Goal: Task Accomplishment & Management: Manage account settings

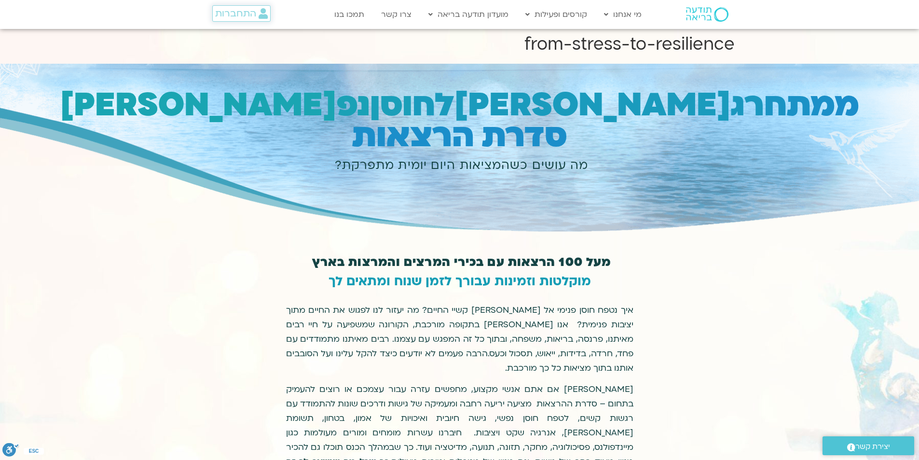
click at [250, 12] on span "התחברות" at bounding box center [235, 13] width 41 height 11
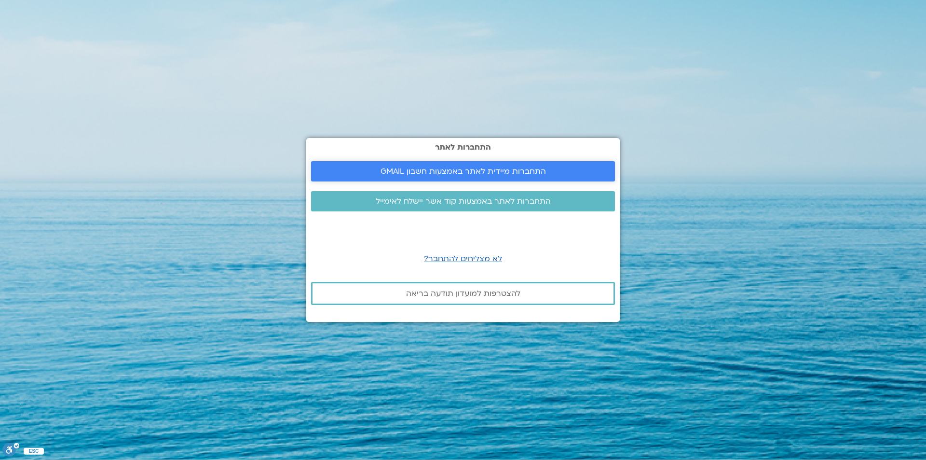
click at [461, 174] on span "התחברות מיידית לאתר באמצעות חשבון GMAIL" at bounding box center [462, 171] width 165 height 9
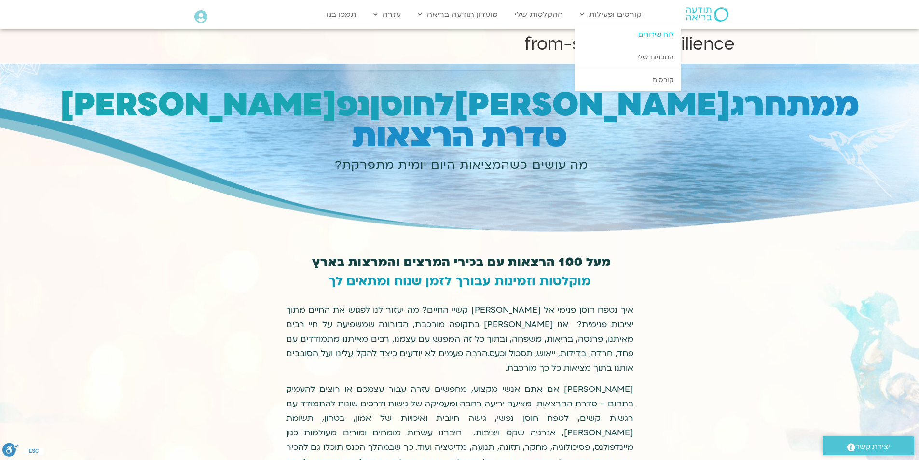
click at [650, 36] on link "לוח שידורים" at bounding box center [628, 35] width 106 height 22
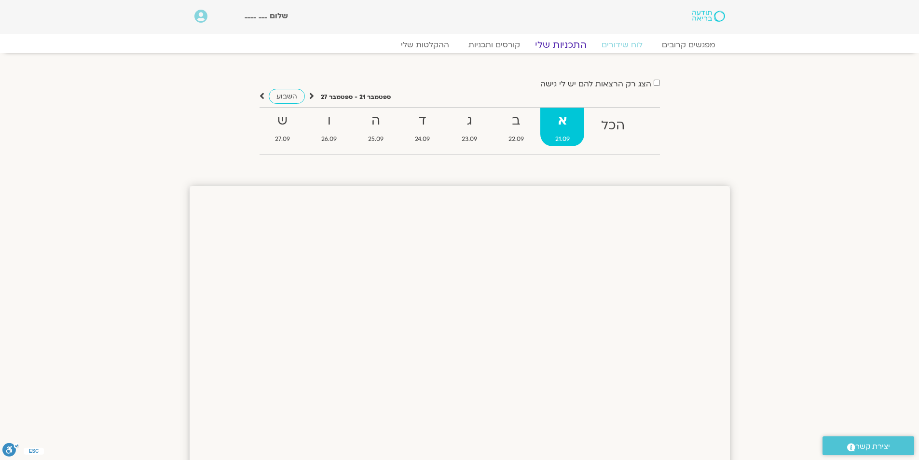
click at [561, 43] on link "התכניות שלי" at bounding box center [560, 45] width 75 height 12
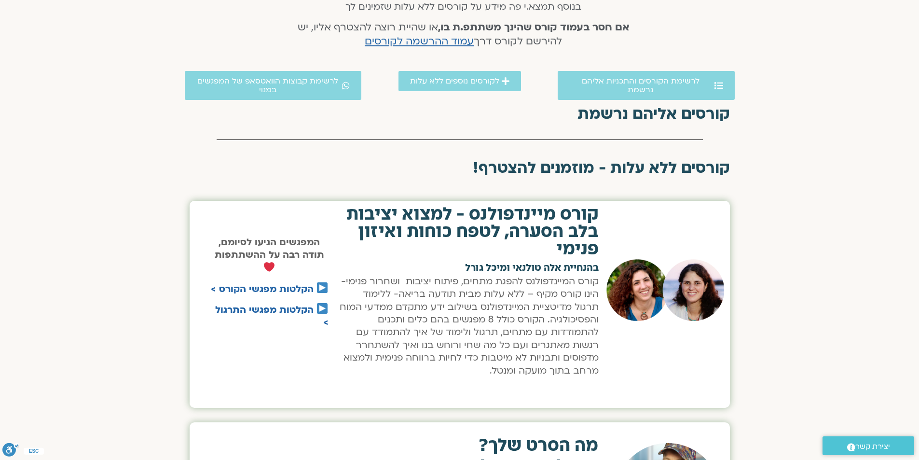
scroll to position [145, 0]
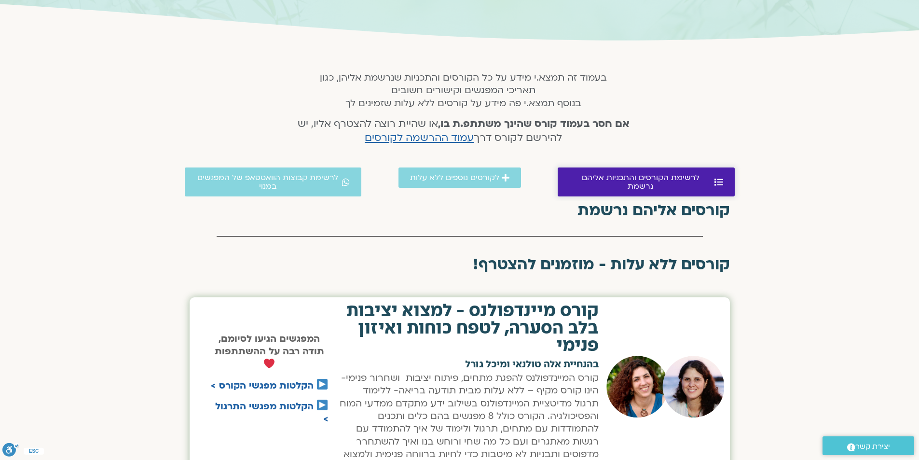
click at [594, 177] on span "לרשימת הקורסים והתכניות אליהם נרשמת" at bounding box center [640, 181] width 143 height 17
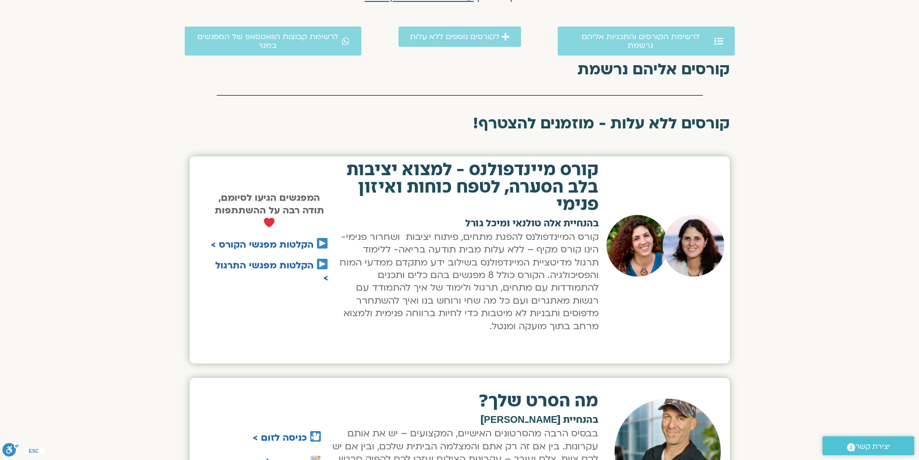
scroll to position [150, 0]
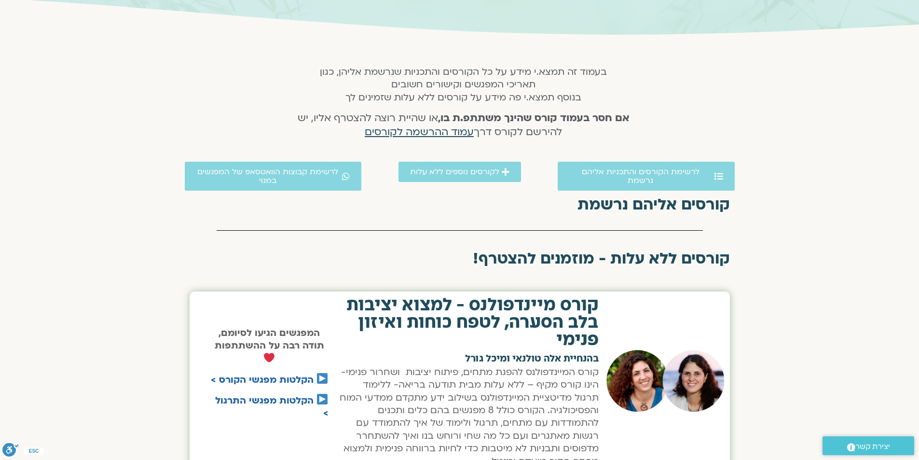
click at [440, 132] on span "עמוד ההרשמה לקורסים" at bounding box center [419, 132] width 109 height 14
click at [450, 132] on span "עמוד ההרשמה לקורסים" at bounding box center [419, 132] width 109 height 14
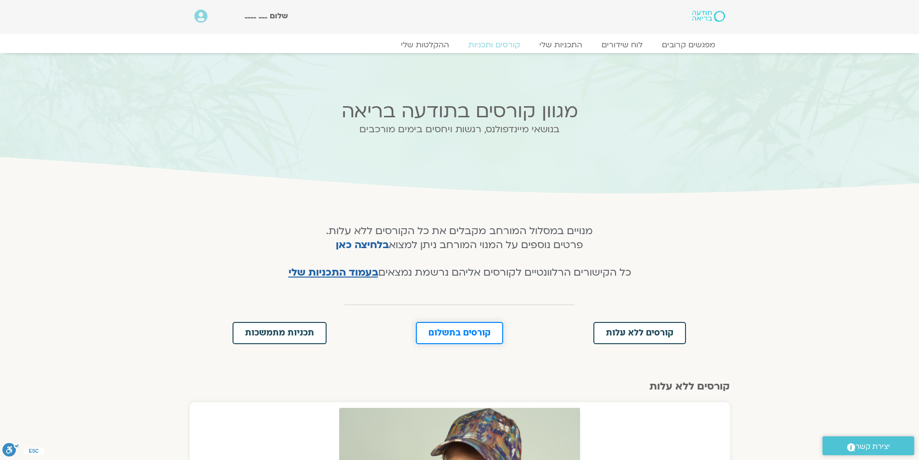
click at [442, 332] on span "קורסים בתשלום" at bounding box center [459, 332] width 62 height 9
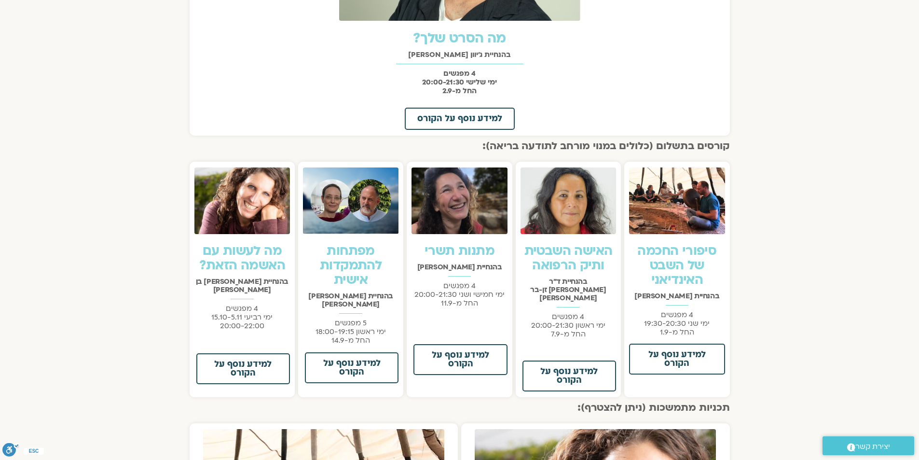
scroll to position [546, 0]
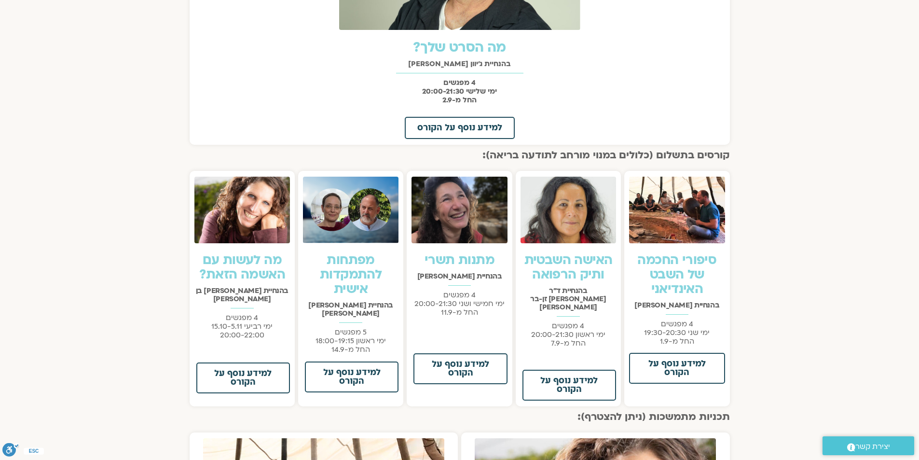
click at [350, 268] on link "מפתחות להתמקדות אישית" at bounding box center [351, 274] width 62 height 46
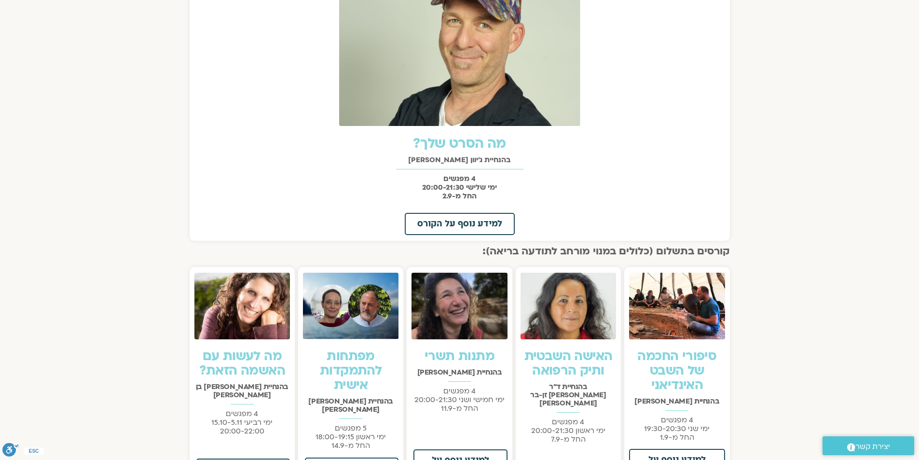
scroll to position [450, 0]
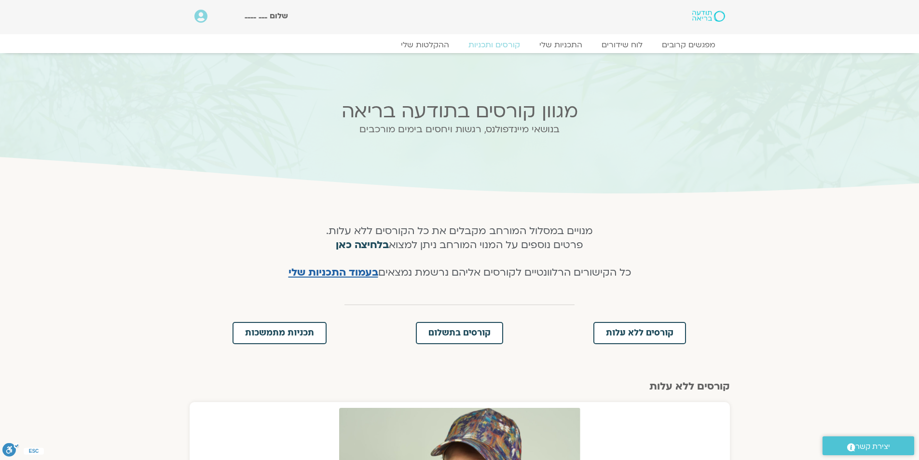
click at [362, 241] on link "בלחיצה כאן" at bounding box center [362, 245] width 53 height 14
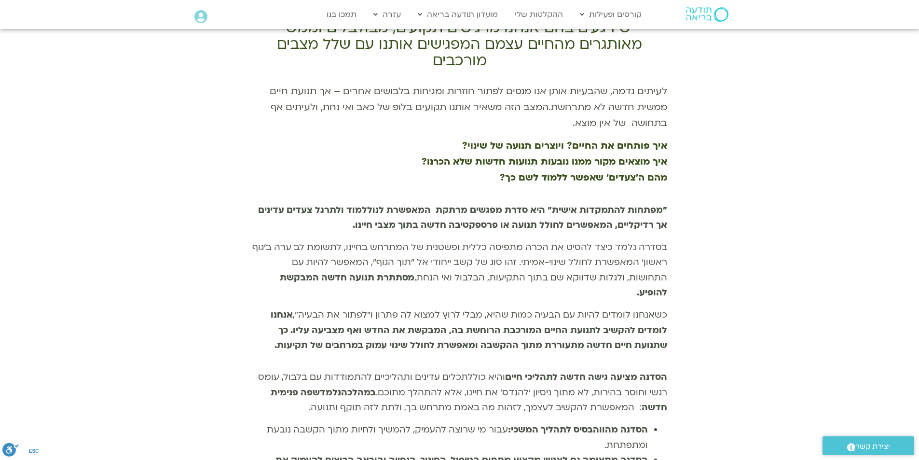
scroll to position [675, 0]
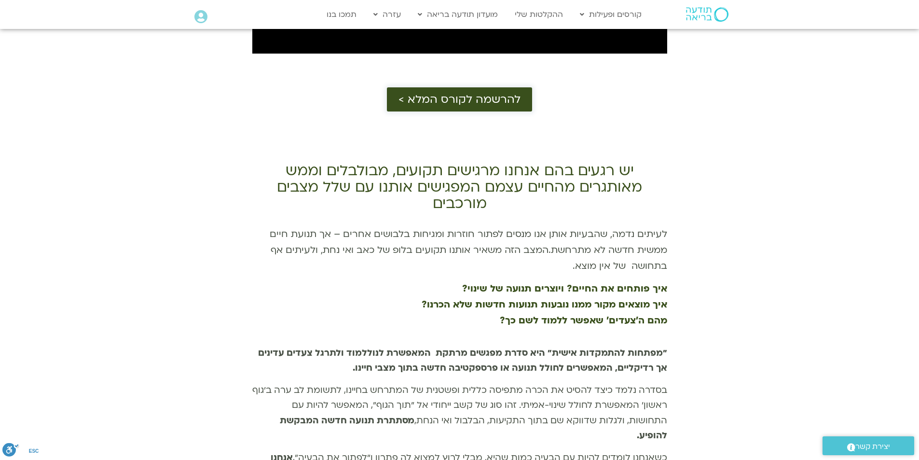
click at [474, 93] on span "להרשמה לקורס המלא >" at bounding box center [459, 99] width 122 height 13
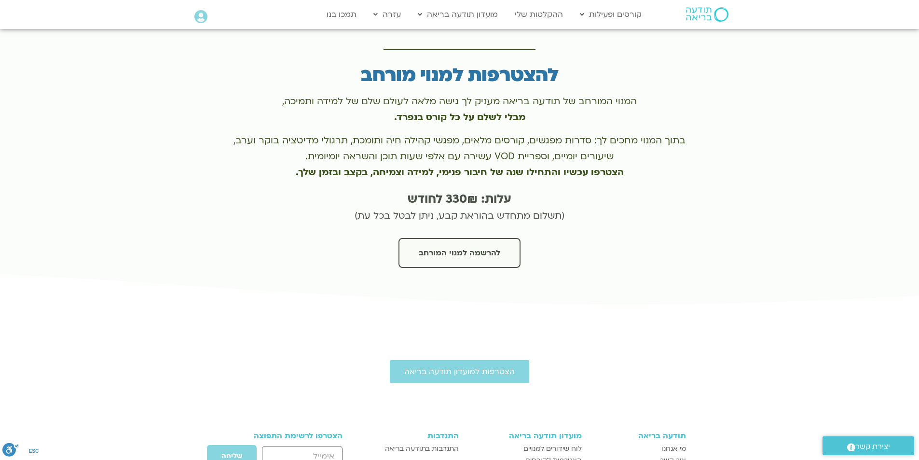
scroll to position [2810, 0]
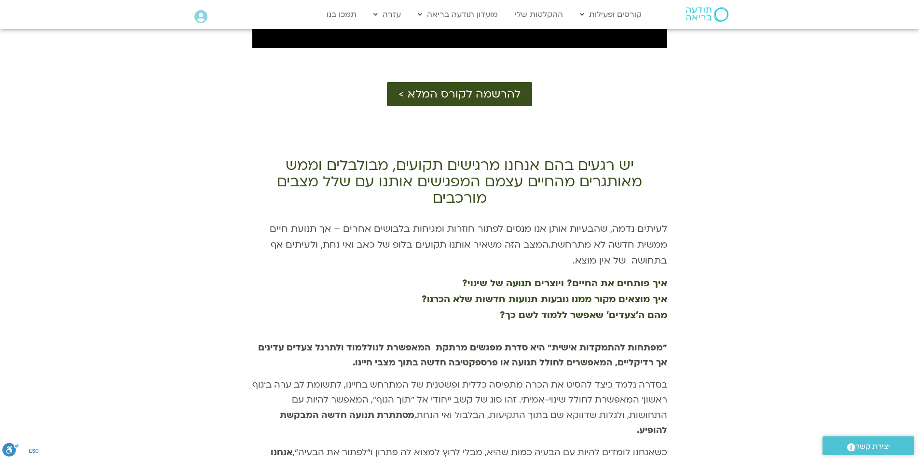
scroll to position [675, 0]
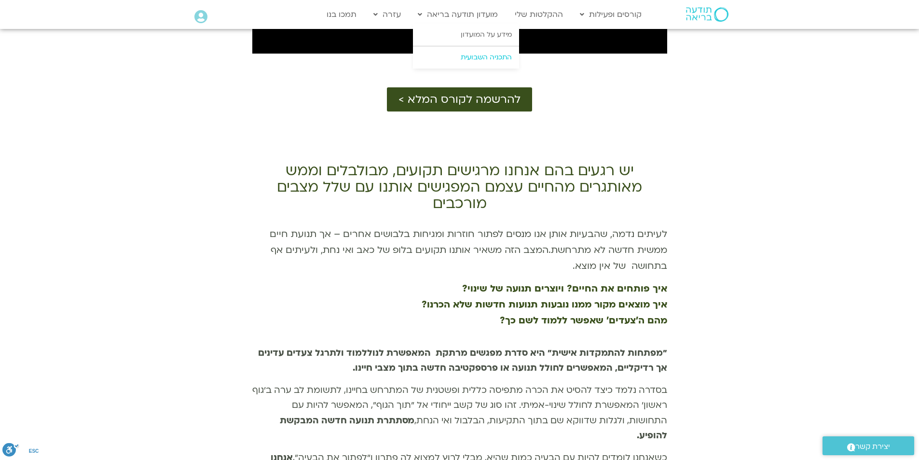
click at [504, 55] on link "התכניה השבועית" at bounding box center [466, 57] width 106 height 22
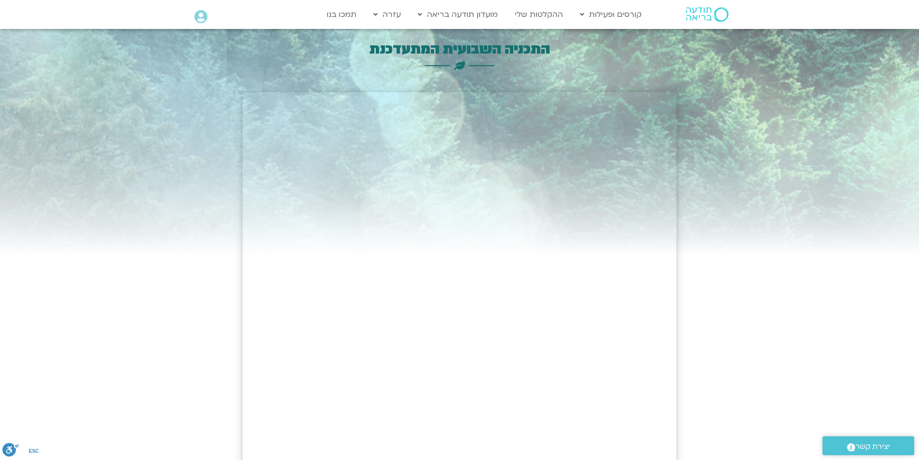
click at [714, 14] on img at bounding box center [707, 14] width 42 height 14
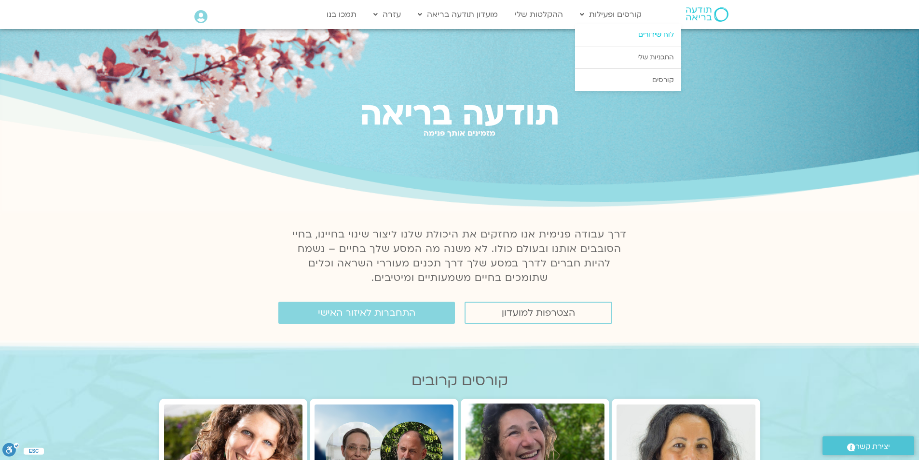
click at [677, 33] on link "לוח שידורים" at bounding box center [628, 35] width 106 height 22
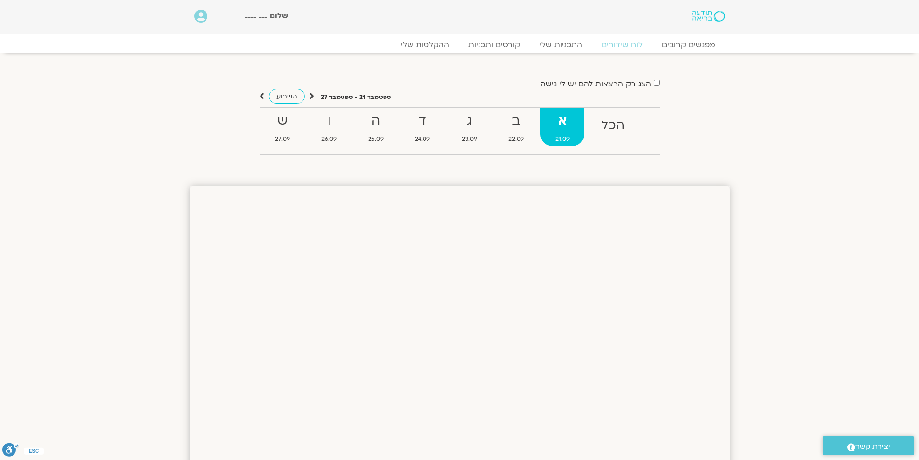
click at [198, 11] on icon at bounding box center [200, 17] width 13 height 14
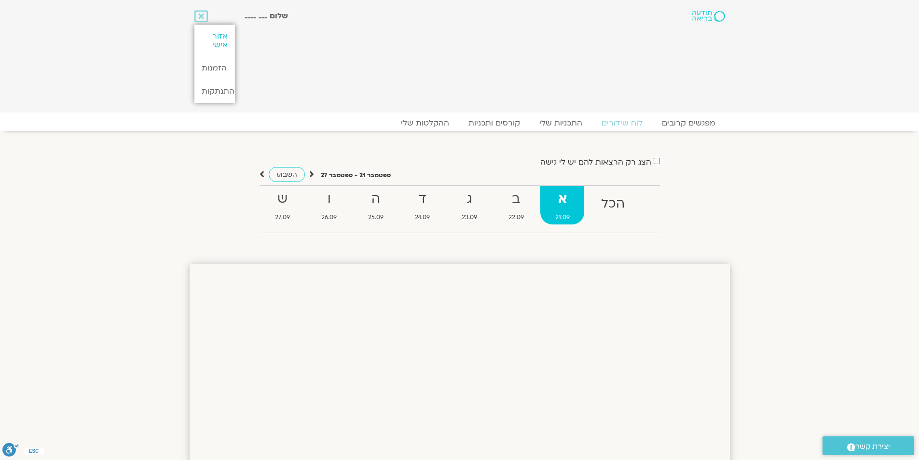
click at [214, 39] on link "אזור אישי" at bounding box center [214, 41] width 41 height 32
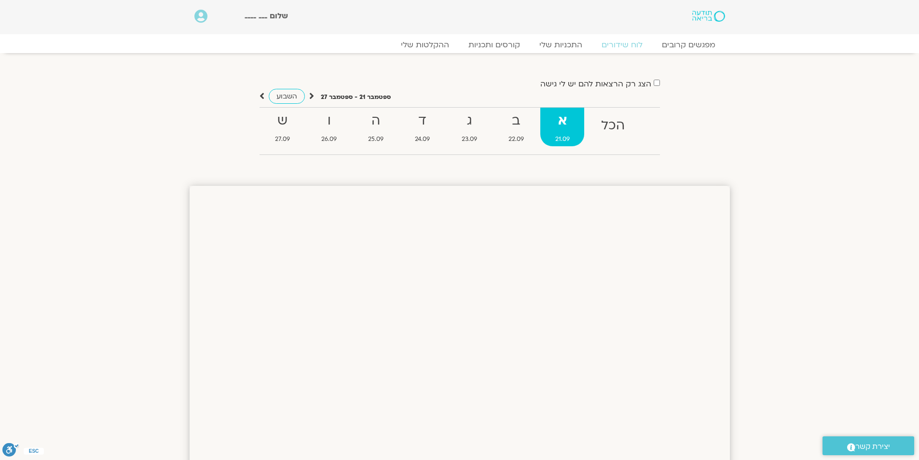
click at [202, 23] on icon at bounding box center [200, 17] width 13 height 14
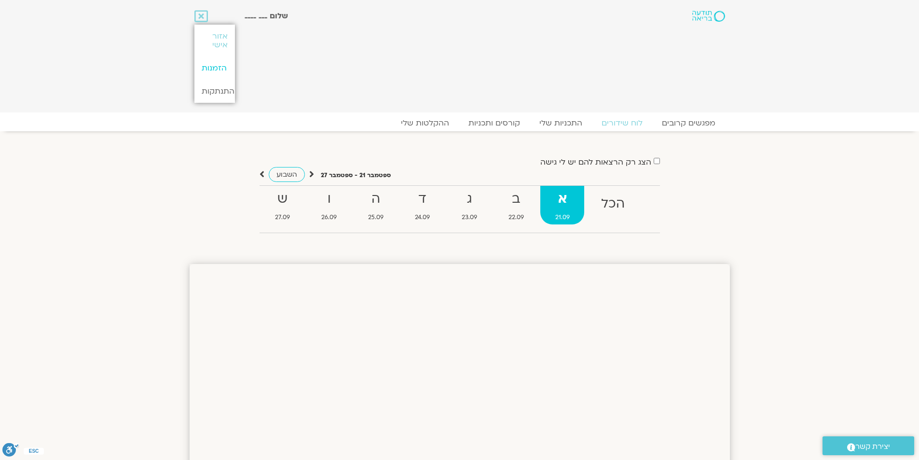
click at [222, 65] on link "הזמנות" at bounding box center [214, 67] width 41 height 23
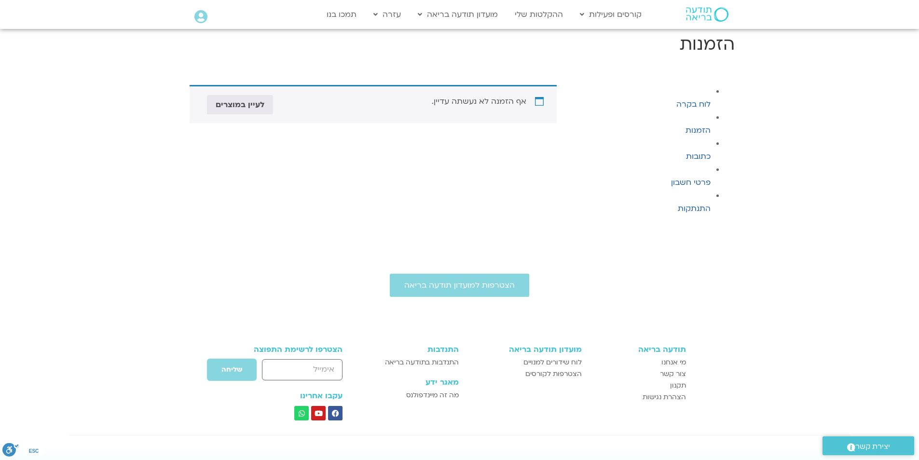
click at [202, 14] on icon at bounding box center [200, 17] width 13 height 14
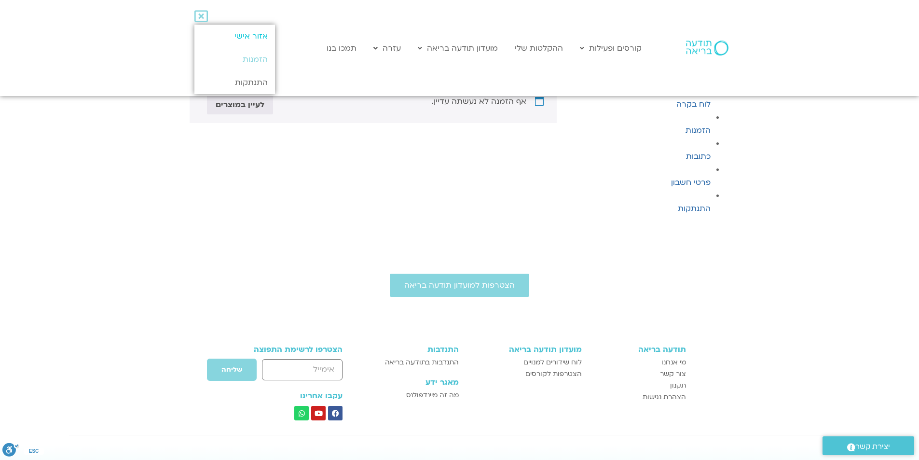
click at [242, 38] on link "אזור אישי" at bounding box center [234, 36] width 81 height 23
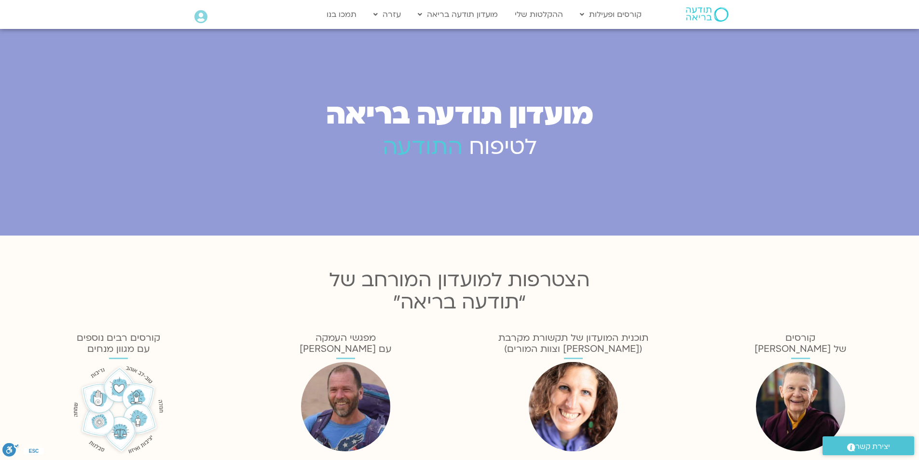
click at [195, 14] on icon at bounding box center [200, 17] width 13 height 14
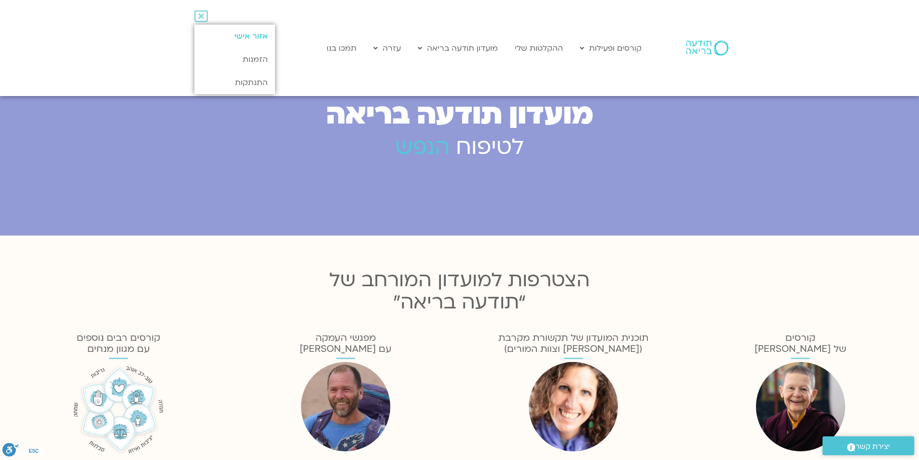
click at [259, 32] on link "אזור אישי" at bounding box center [234, 36] width 81 height 23
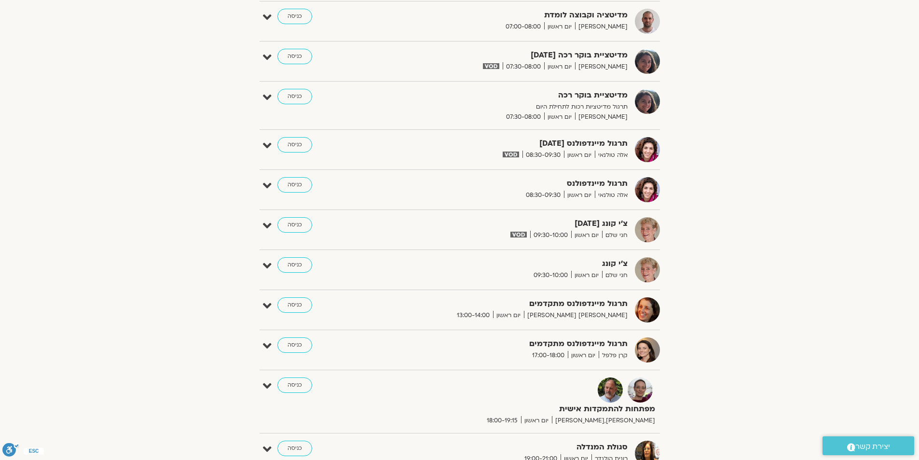
scroll to position [386, 0]
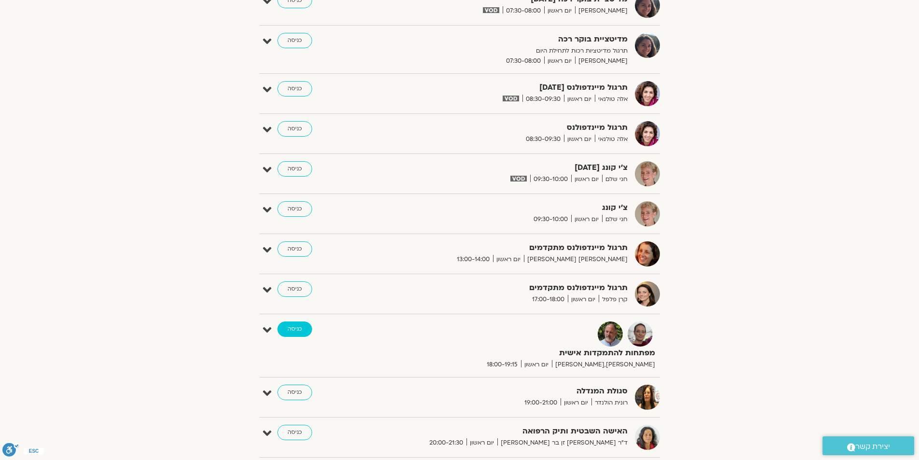
click at [299, 326] on link "כניסה" at bounding box center [294, 328] width 35 height 15
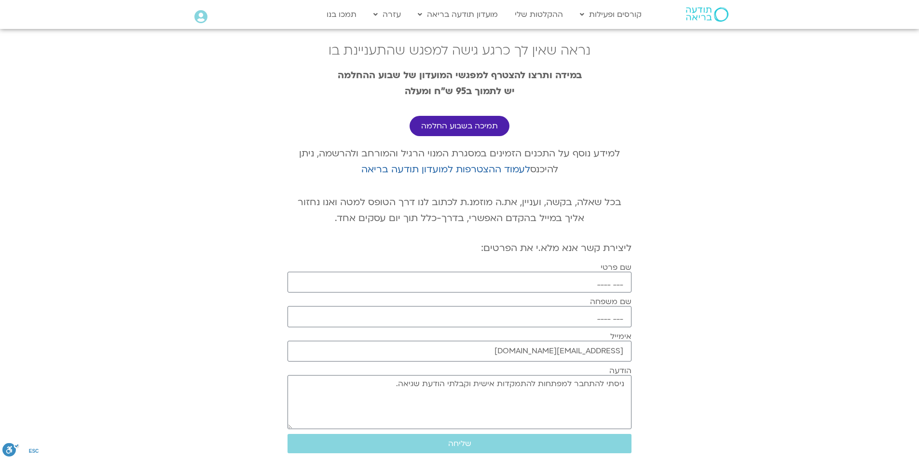
scroll to position [48, 0]
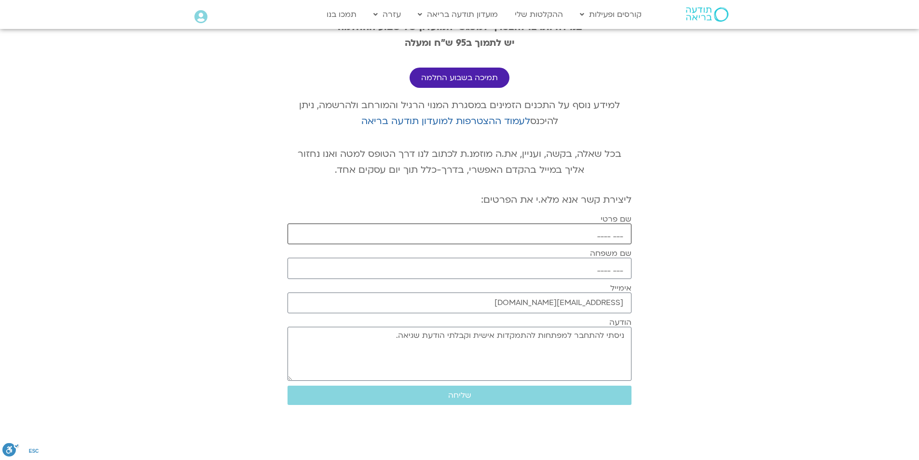
click at [604, 237] on input "___ ____" at bounding box center [459, 233] width 344 height 21
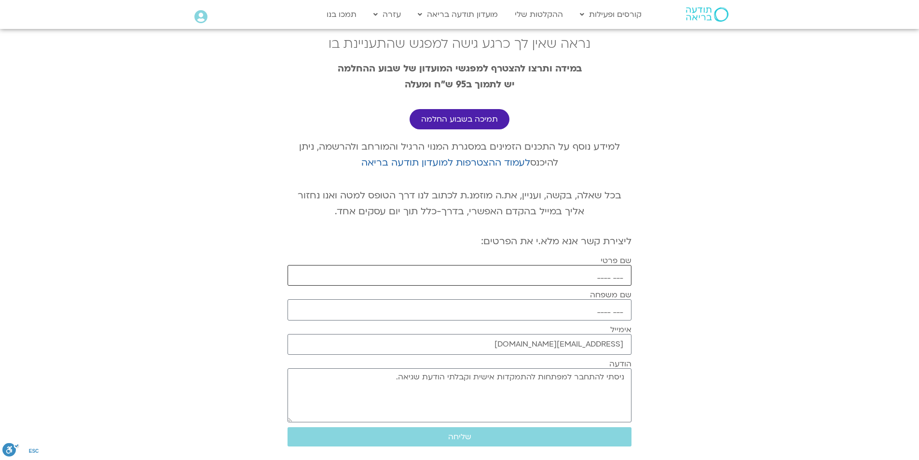
scroll to position [0, 0]
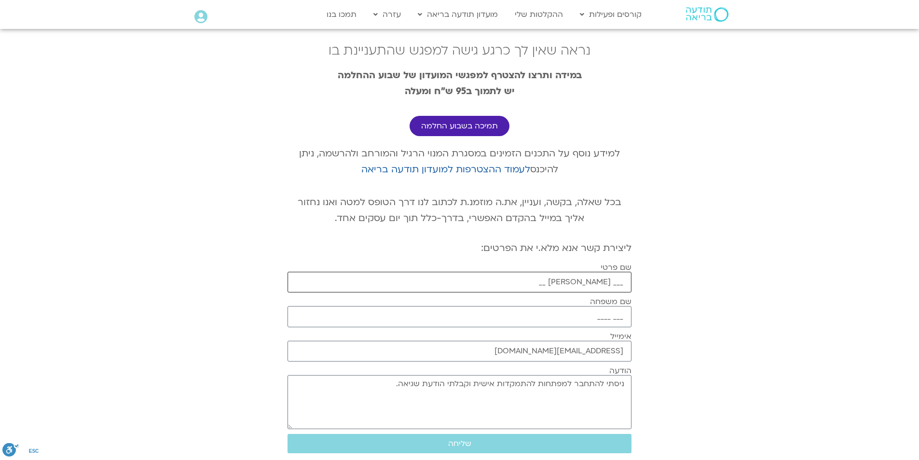
type input "___ יעל __"
click at [595, 321] on input "___ ____" at bounding box center [459, 316] width 344 height 21
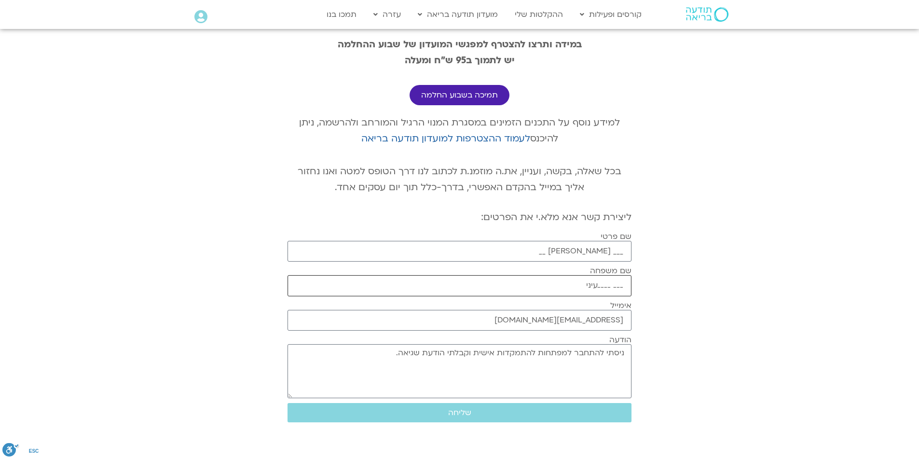
scroll to position [96, 0]
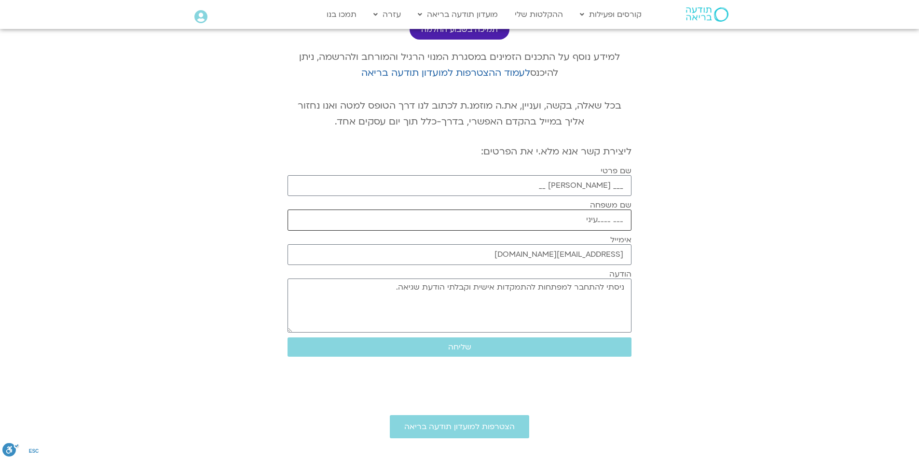
type input "___ ____עיני"
click at [394, 284] on textarea "ניסתי להתחבר למפתחות להתמקדות אישית וקבלתי הודעת שגיאה." at bounding box center [459, 305] width 344 height 54
type textarea "ניסתי להתחבר למפתחות להתמקדות אישית וקבלתי הודעת שגיאה. אני מנוייה במנוי המורחב…"
click at [503, 349] on span "שליחה" at bounding box center [459, 346] width 321 height 9
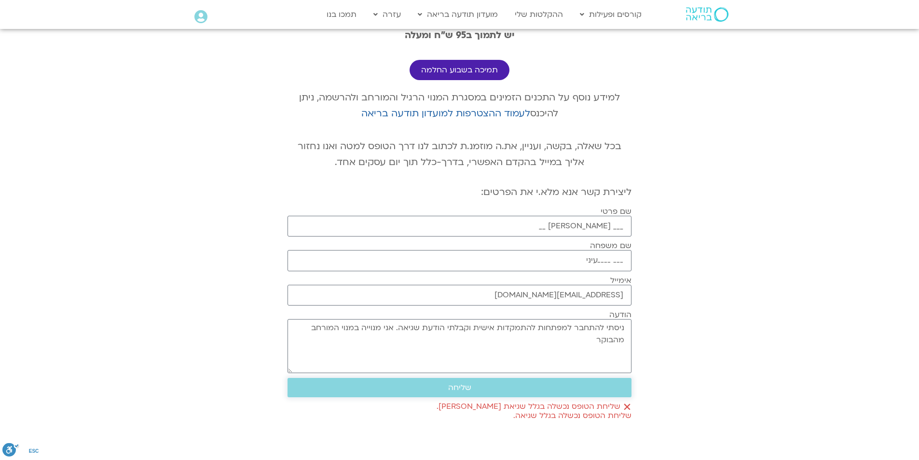
scroll to position [0, 0]
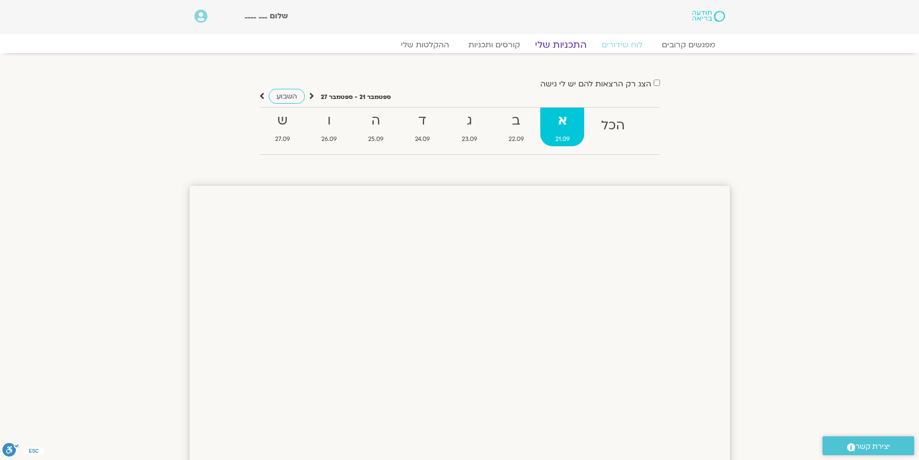
click at [556, 40] on link "התכניות שלי" at bounding box center [560, 45] width 75 height 12
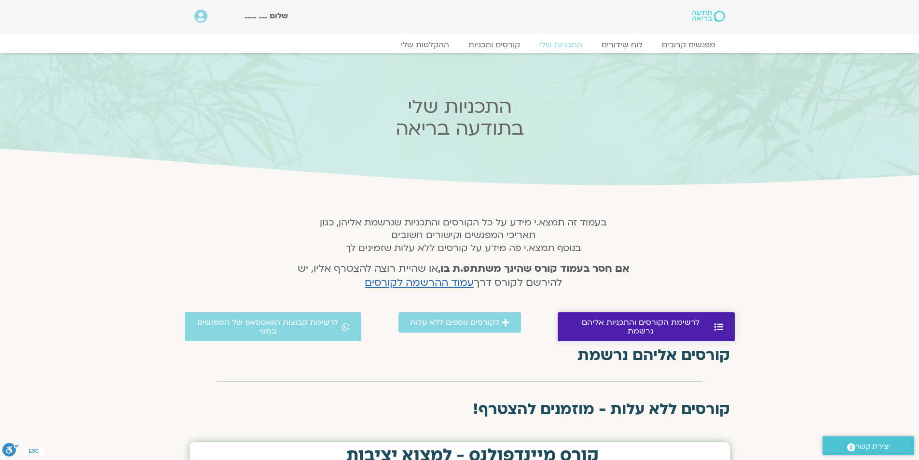
click at [695, 321] on span "לרשימת הקורסים והתכניות אליהם נרשמת" at bounding box center [640, 326] width 143 height 17
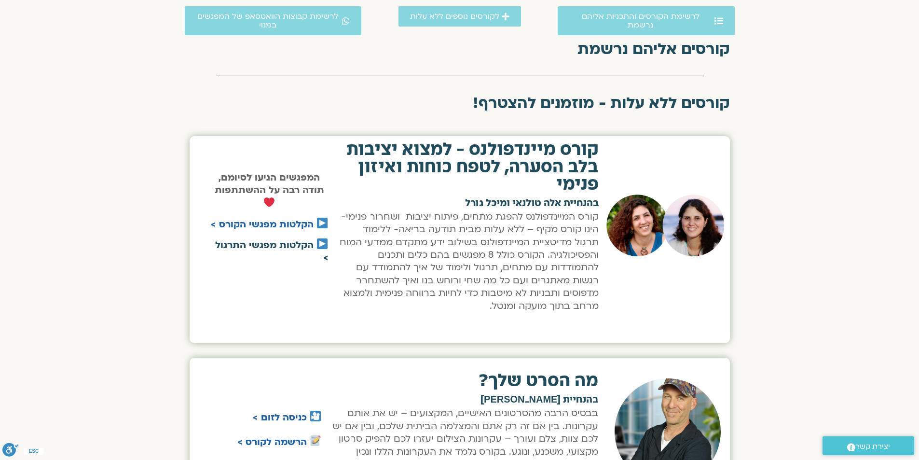
scroll to position [296, 0]
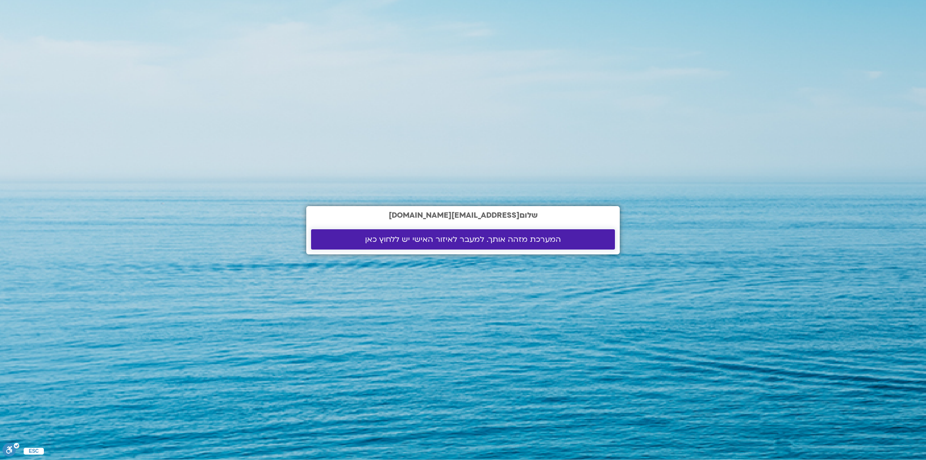
click at [410, 235] on span "המערכת מזהה אותך. למעבר לאיזור האישי יש ללחוץ כאן" at bounding box center [463, 239] width 196 height 9
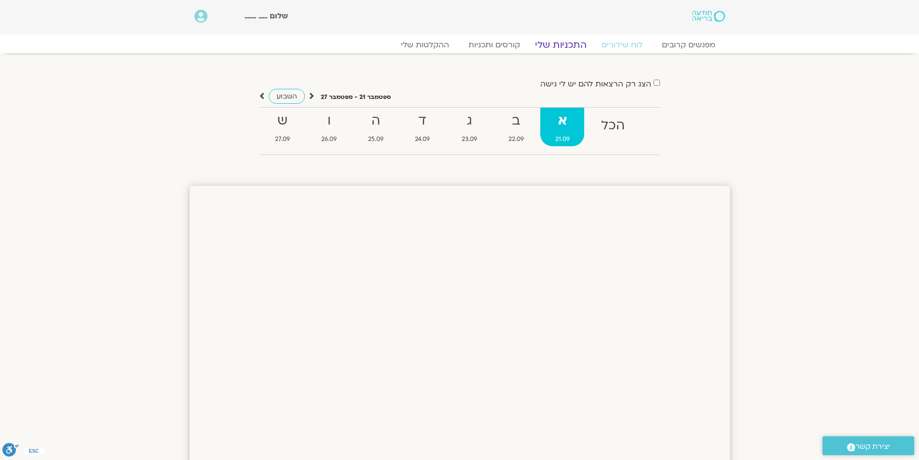
click at [562, 42] on link "התכניות שלי" at bounding box center [560, 45] width 75 height 12
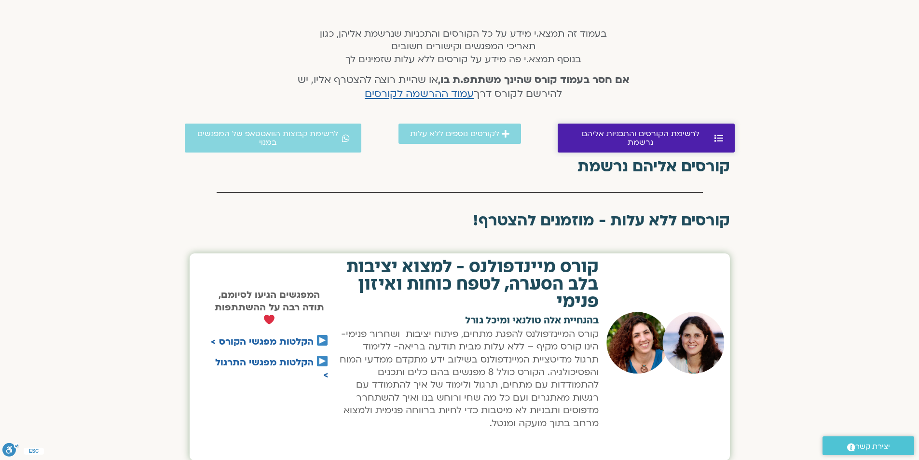
scroll to position [193, 0]
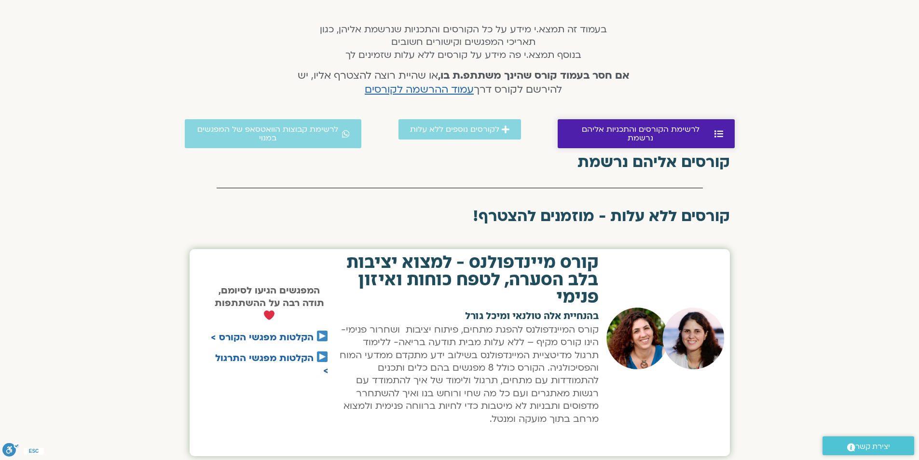
click at [676, 126] on span "לרשימת הקורסים והתכניות אליהם נרשמת" at bounding box center [640, 133] width 143 height 17
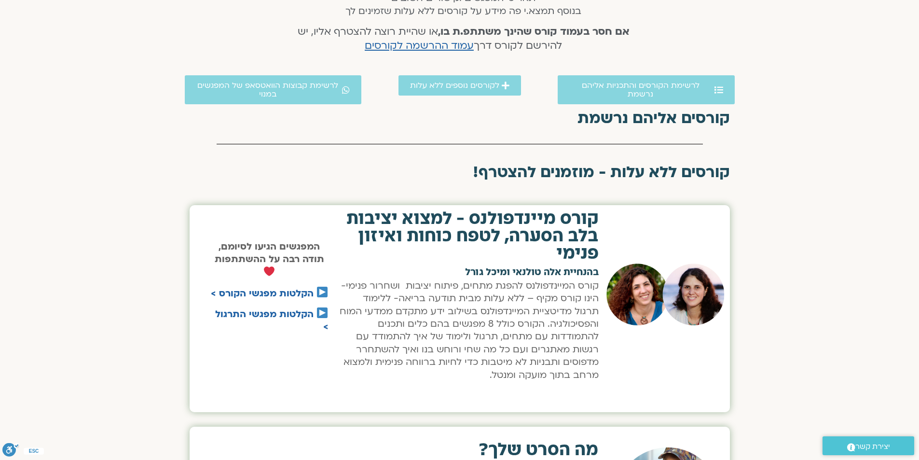
scroll to position [151, 0]
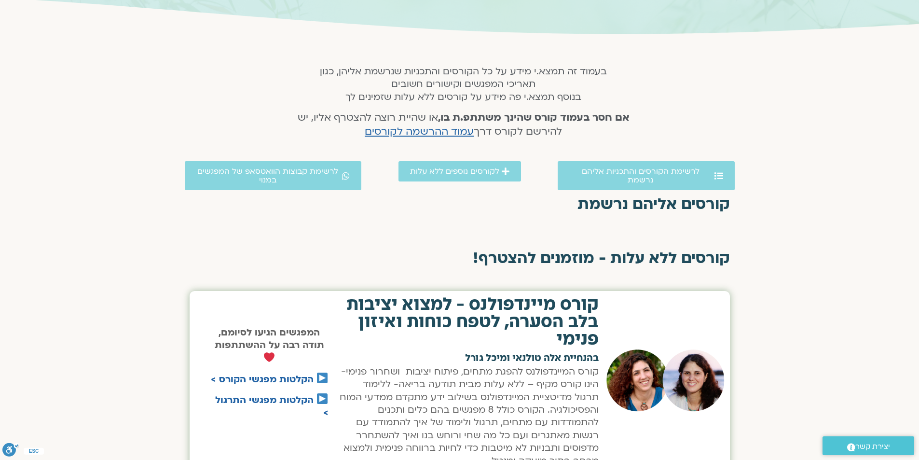
scroll to position [193, 0]
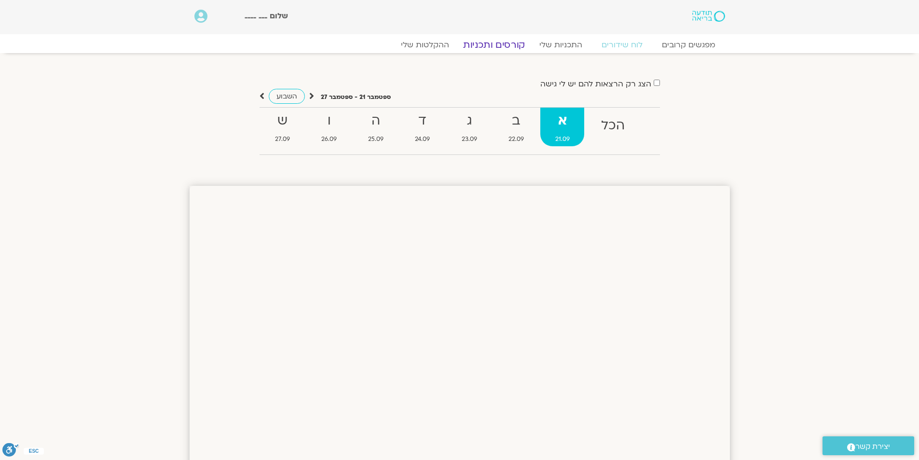
click at [496, 43] on link "קורסים ותכניות" at bounding box center [493, 45] width 85 height 12
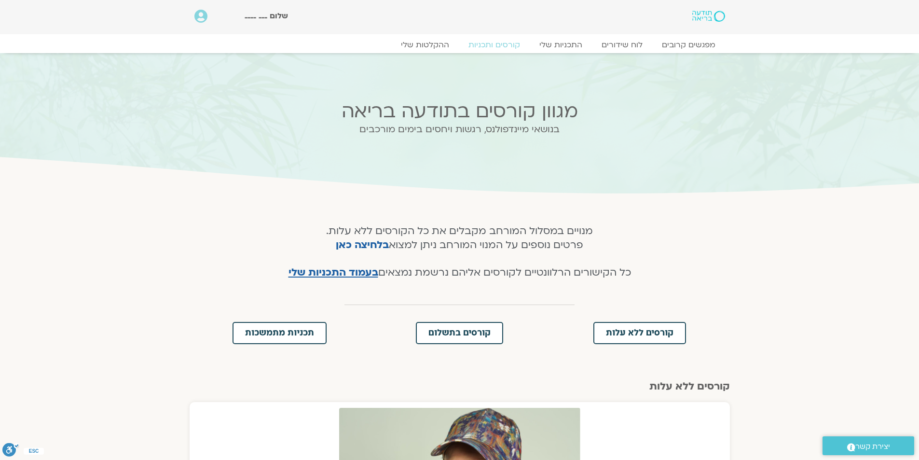
click at [712, 18] on img at bounding box center [708, 16] width 32 height 11
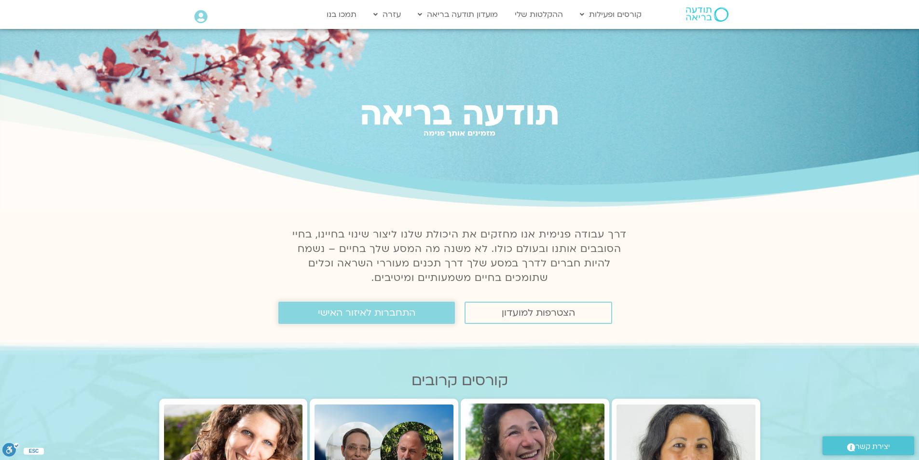
click at [380, 315] on span "התחברות לאיזור האישי" at bounding box center [366, 312] width 97 height 11
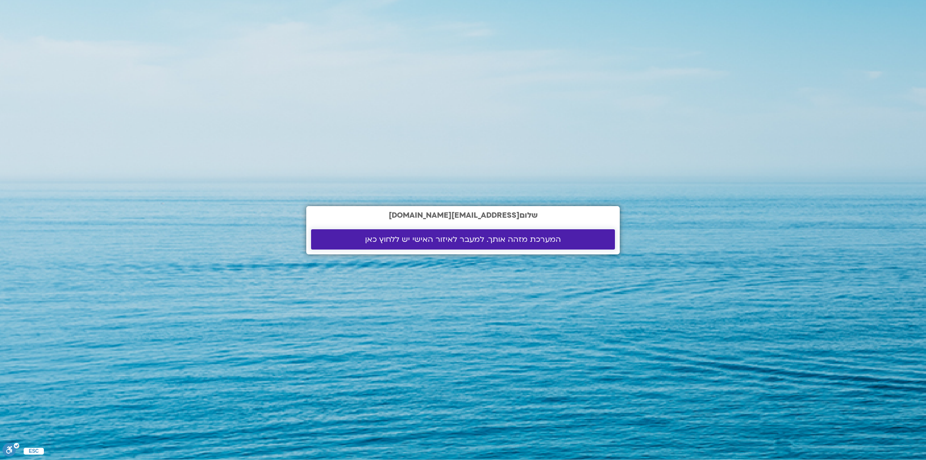
click at [469, 235] on span "המערכת מזהה אותך. למעבר לאיזור האישי יש ללחוץ כאן" at bounding box center [463, 239] width 196 height 9
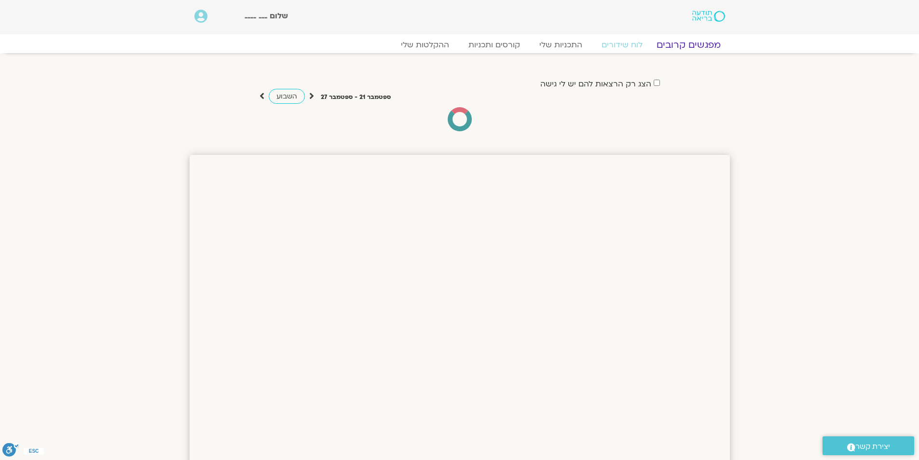
click at [682, 45] on link "מפגשים קרובים" at bounding box center [687, 45] width 87 height 12
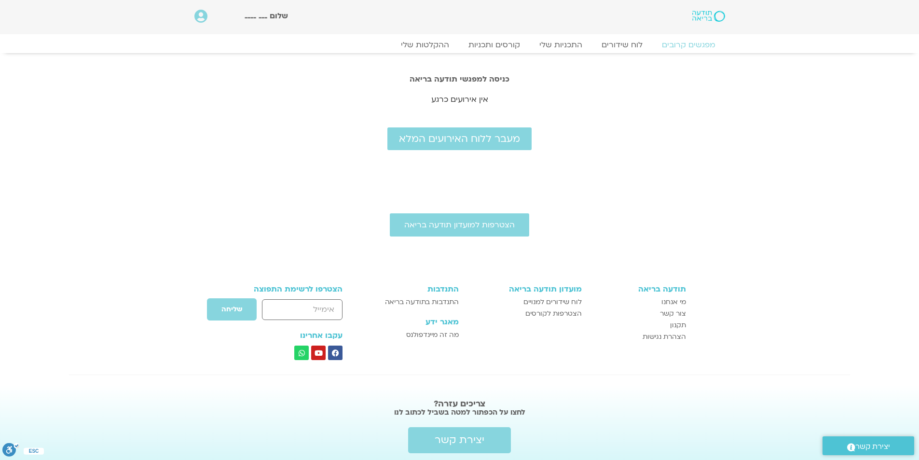
scroll to position [32, 0]
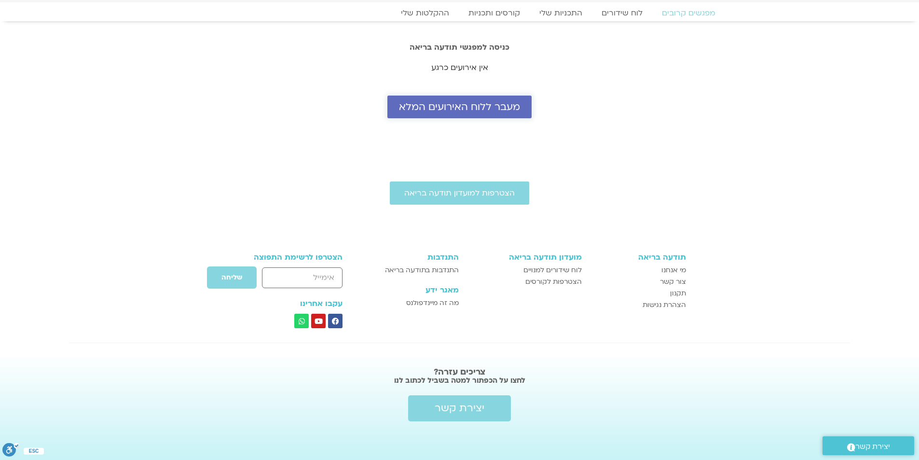
click at [463, 110] on span "מעבר ללוח האירועים המלא" at bounding box center [459, 106] width 121 height 11
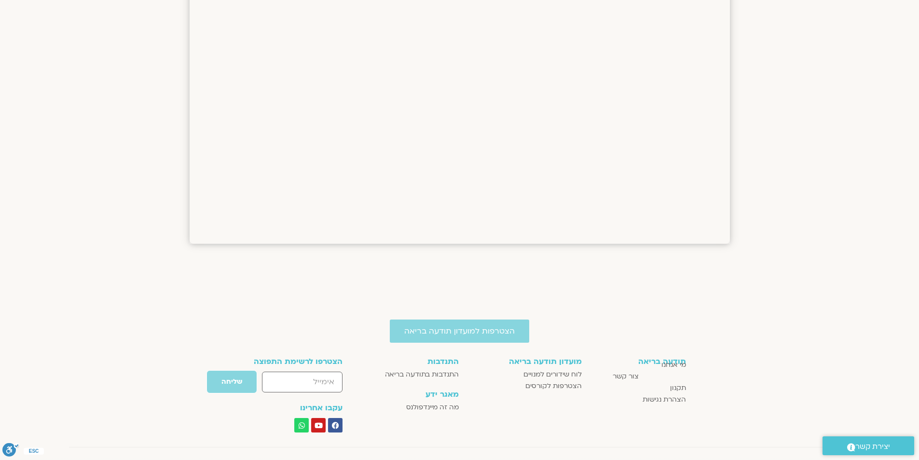
scroll to position [771, 0]
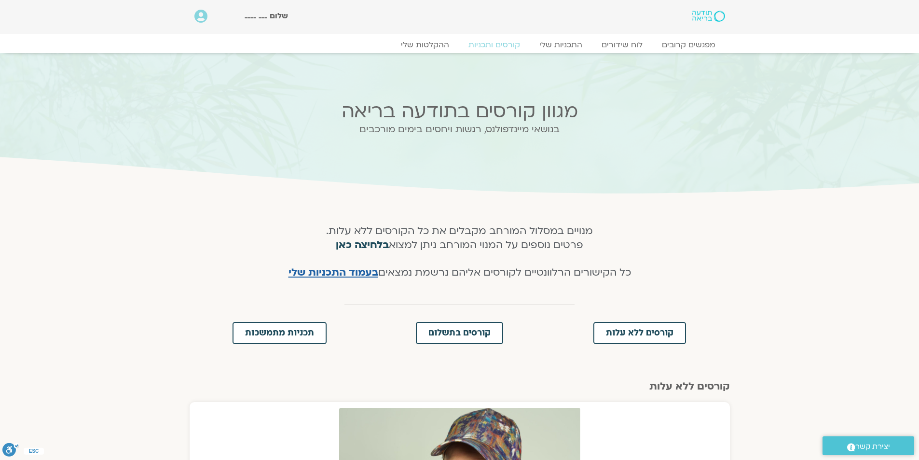
click at [373, 244] on link "בלחיצה כאן" at bounding box center [362, 245] width 53 height 14
click at [199, 12] on icon at bounding box center [200, 17] width 13 height 14
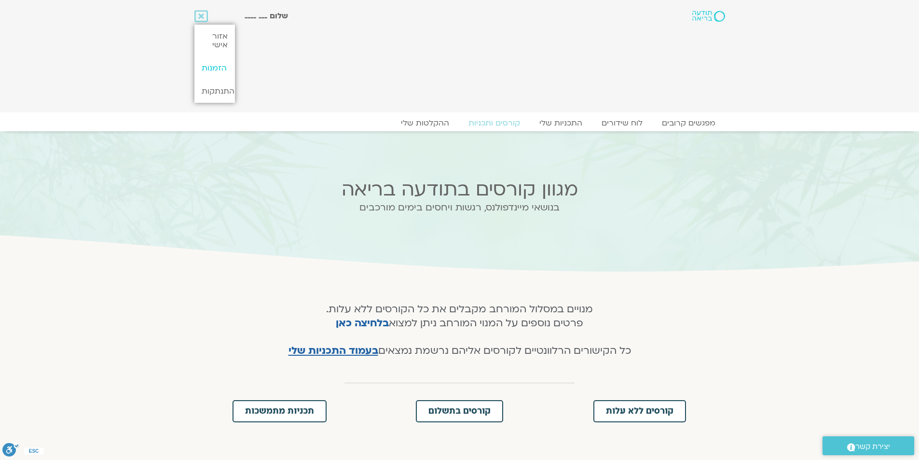
click at [220, 68] on link "הזמנות" at bounding box center [214, 67] width 41 height 23
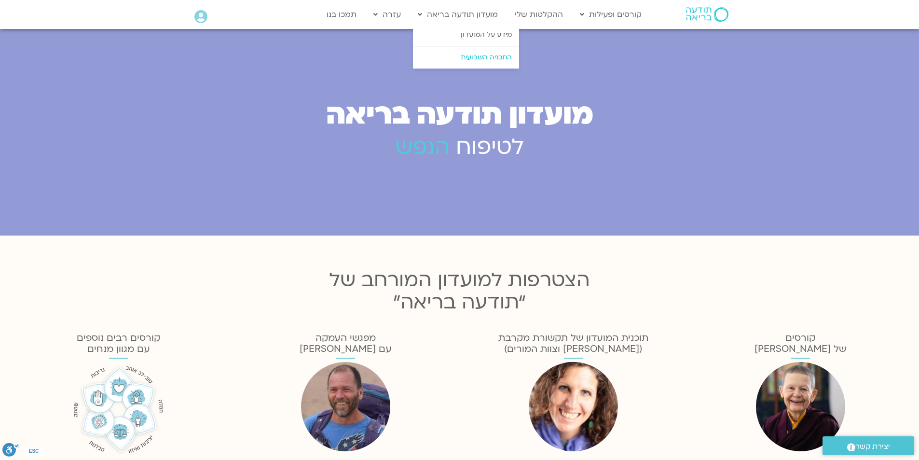
click at [475, 60] on link "התכניה השבועית" at bounding box center [466, 57] width 106 height 22
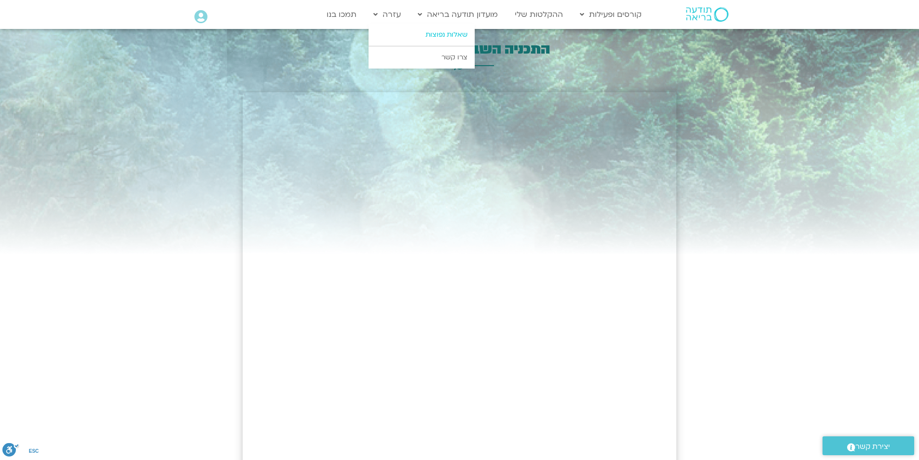
click at [434, 35] on link "שאלות נפוצות" at bounding box center [421, 35] width 106 height 22
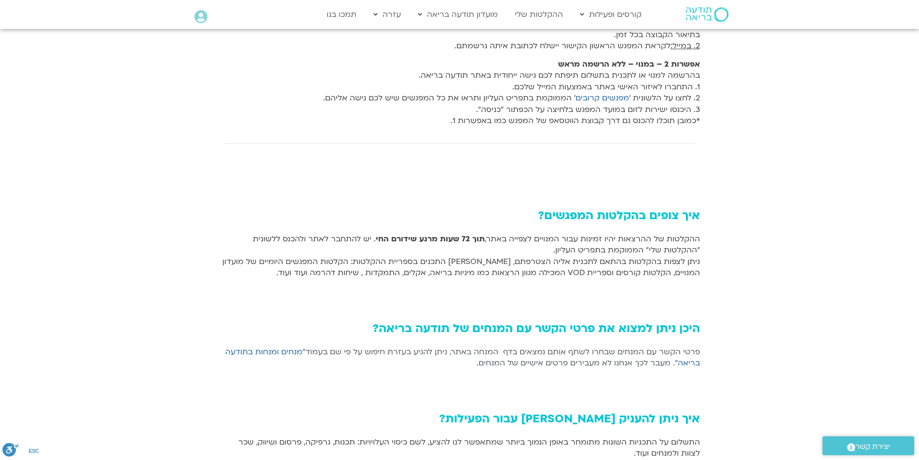
scroll to position [434, 0]
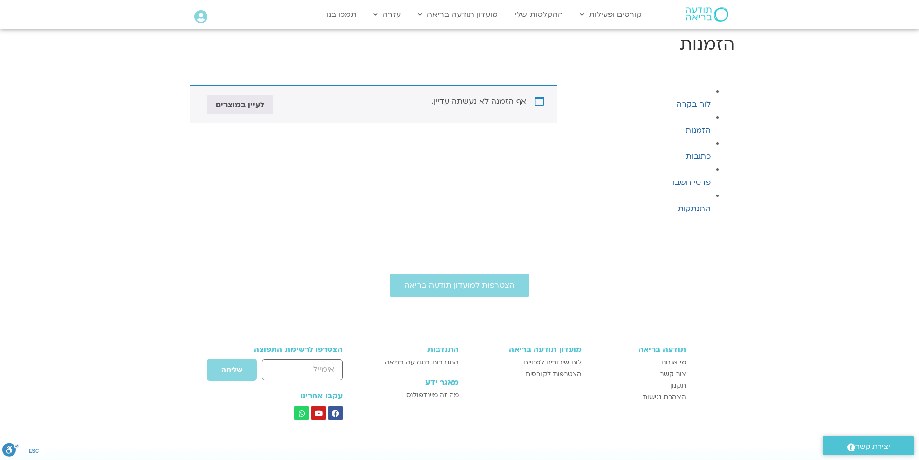
click at [198, 18] on icon at bounding box center [200, 17] width 13 height 14
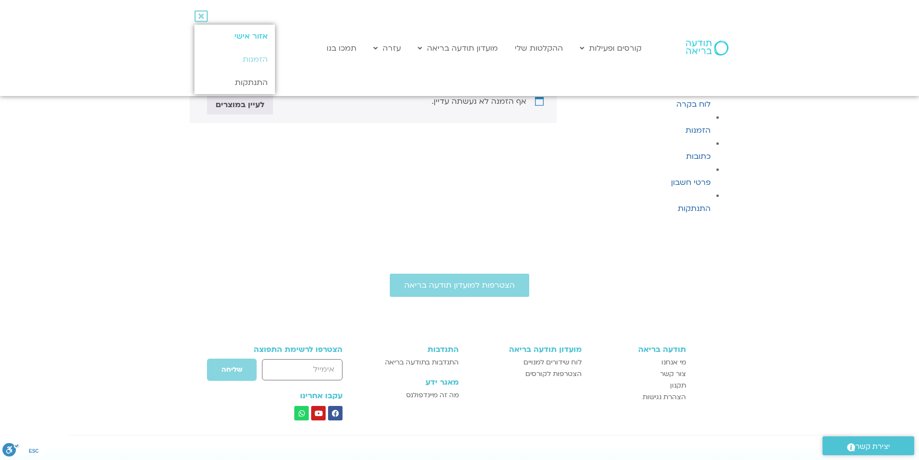
click at [253, 32] on link "אזור אישי" at bounding box center [234, 36] width 81 height 23
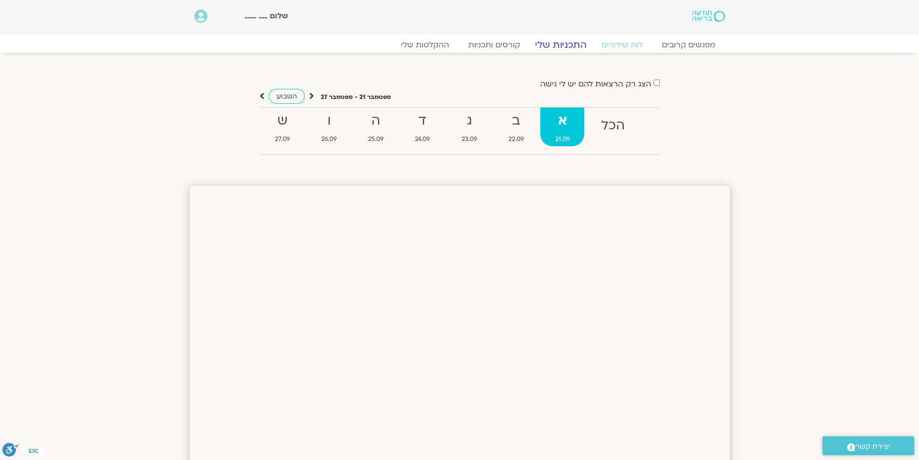
click at [571, 45] on link "התכניות שלי" at bounding box center [560, 45] width 75 height 12
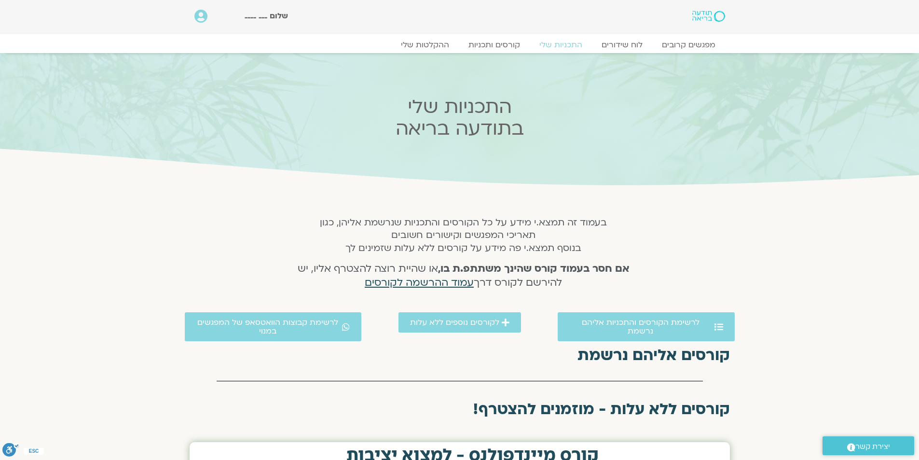
click at [452, 281] on span "עמוד ההרשמה לקורסים" at bounding box center [419, 282] width 109 height 14
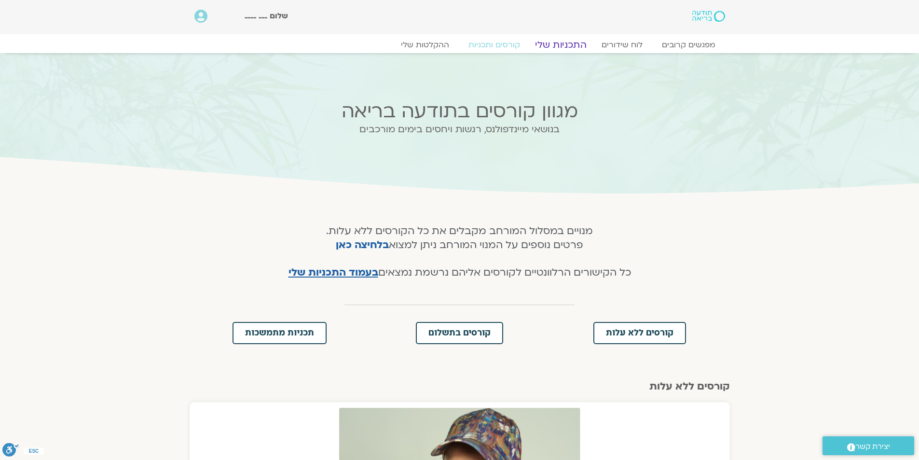
click at [559, 48] on link "התכניות שלי" at bounding box center [560, 45] width 75 height 12
